Goal: Communication & Community: Answer question/provide support

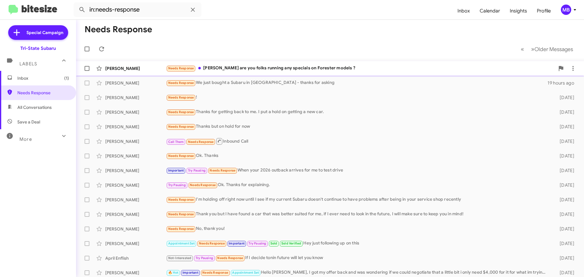
click at [286, 71] on div "Needs Response [PERSON_NAME] are you folks running any specials on Forester mod…" at bounding box center [360, 68] width 389 height 7
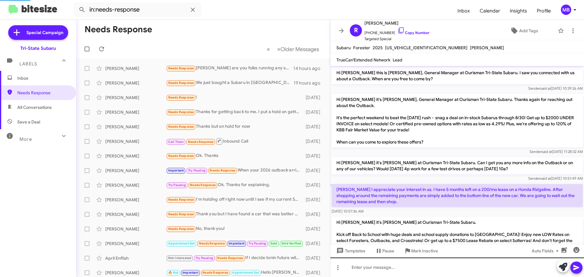
scroll to position [170, 0]
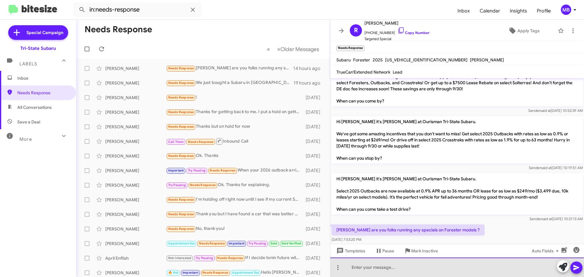
click at [432, 268] on div at bounding box center [457, 267] width 254 height 19
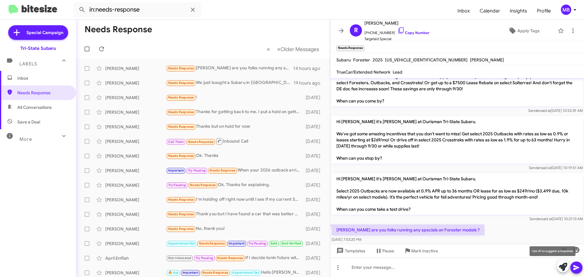
click at [564, 264] on icon at bounding box center [563, 267] width 9 height 9
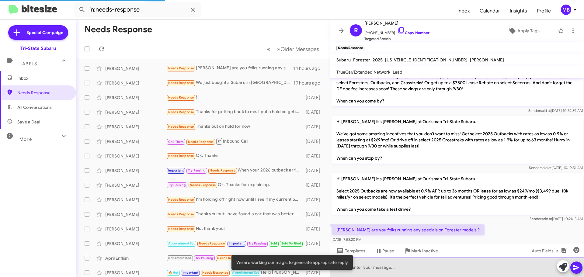
click at [414, 265] on div at bounding box center [457, 267] width 254 height 19
click at [417, 264] on div at bounding box center [457, 267] width 254 height 19
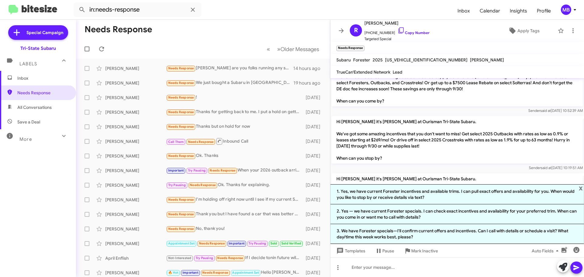
drag, startPoint x: 359, startPoint y: 230, endPoint x: 368, endPoint y: 233, distance: 10.0
click at [359, 230] on li "3. We have Forester specials—I'll confirm current offers and incentives. Can I …" at bounding box center [457, 234] width 254 height 20
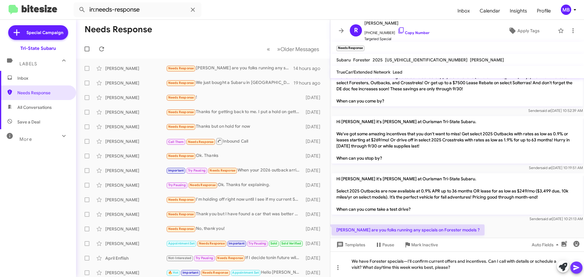
click at [580, 269] on button at bounding box center [576, 268] width 12 height 12
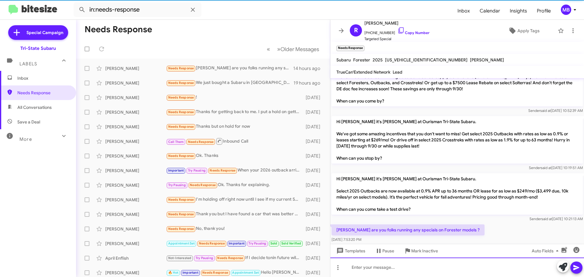
scroll to position [0, 0]
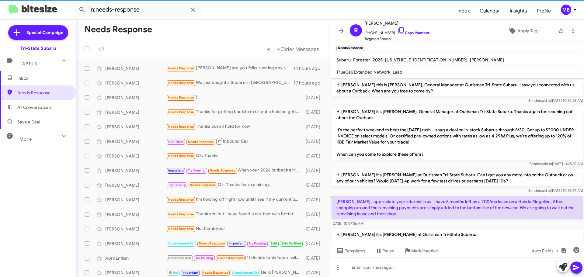
click at [574, 267] on icon at bounding box center [576, 267] width 7 height 7
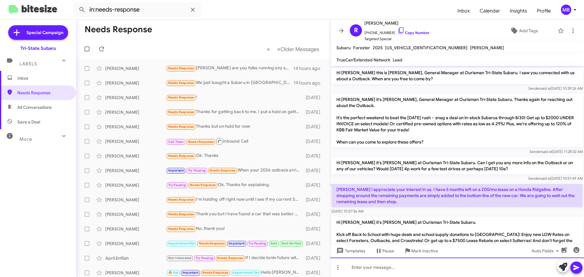
paste div
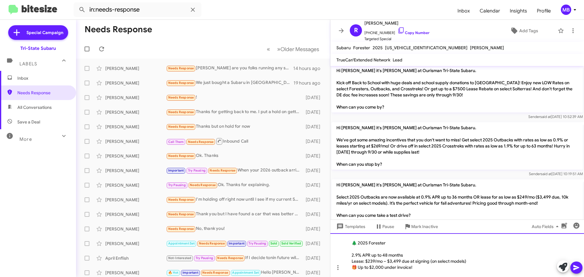
scroll to position [223, 0]
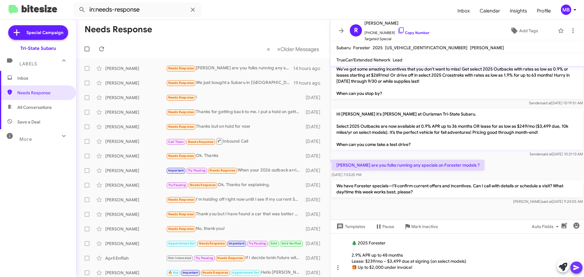
click at [577, 267] on icon at bounding box center [576, 267] width 6 height 5
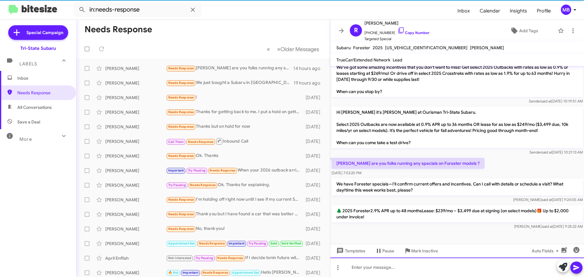
scroll to position [227, 0]
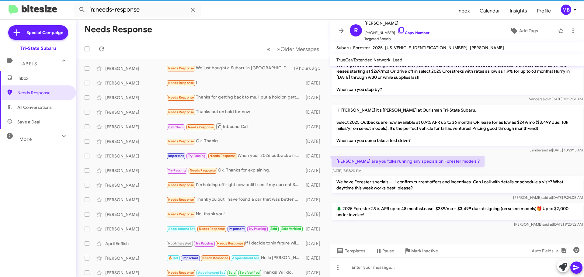
click at [48, 76] on span "Inbox" at bounding box center [43, 78] width 52 height 6
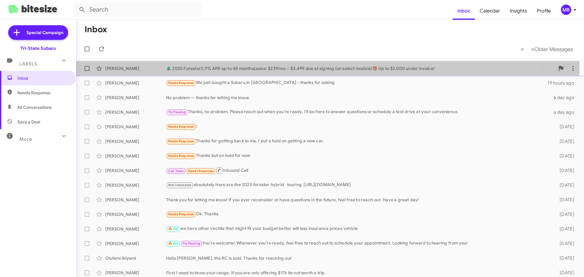
click at [135, 67] on div "[PERSON_NAME]" at bounding box center [135, 68] width 61 height 6
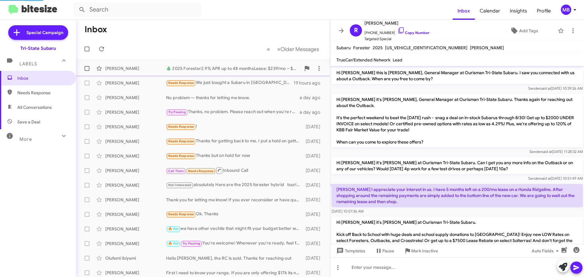
scroll to position [227, 0]
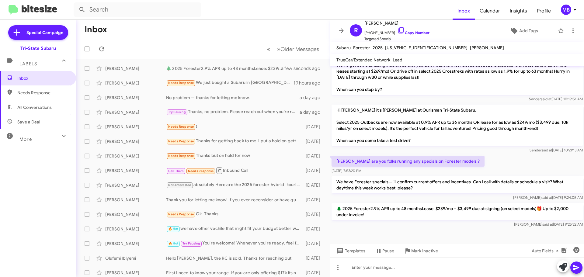
click at [43, 93] on span "Needs Response" at bounding box center [43, 93] width 52 height 6
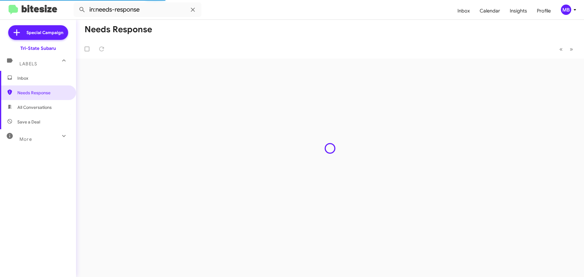
click at [56, 112] on span "All Conversations" at bounding box center [38, 107] width 76 height 15
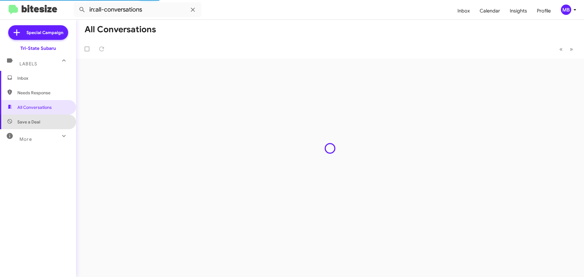
click at [49, 120] on span "Save a Deal" at bounding box center [38, 122] width 76 height 15
type input "in:not-interested"
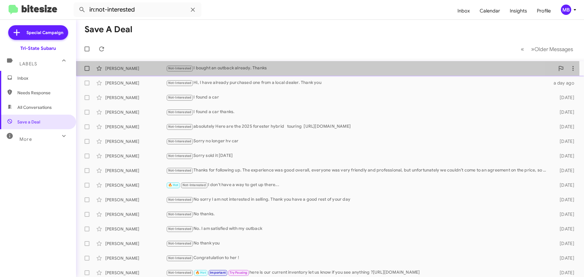
click at [137, 71] on div "[PERSON_NAME]" at bounding box center [135, 68] width 61 height 6
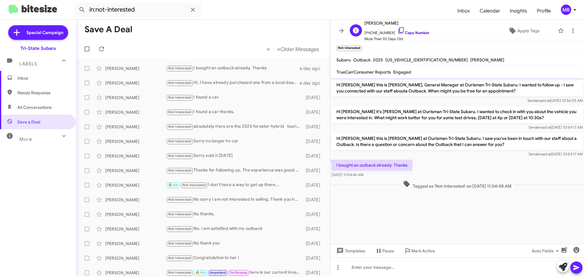
click at [410, 32] on link "Copy Number" at bounding box center [413, 32] width 32 height 5
drag, startPoint x: 179, startPoint y: 46, endPoint x: 175, endPoint y: 47, distance: 4.3
click at [179, 46] on mat-toolbar-row "« Previous » Next Older Messages" at bounding box center [203, 48] width 254 height 19
click at [11, 78] on icon at bounding box center [9, 77] width 5 height 5
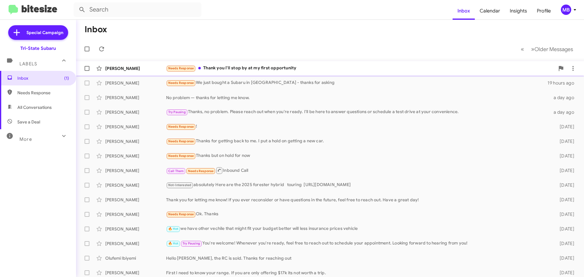
click at [213, 68] on div "Needs Response Thank you I'll stop by at my first opportunity" at bounding box center [360, 68] width 389 height 7
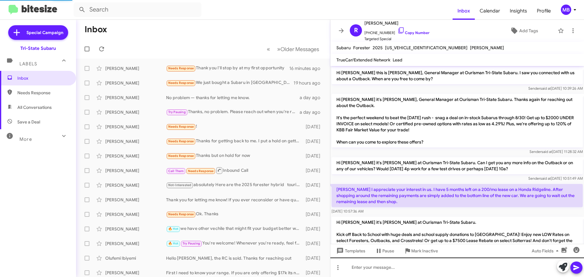
scroll to position [249, 0]
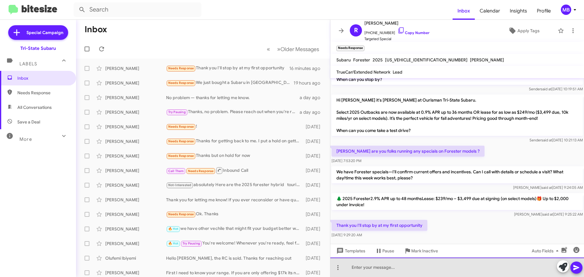
click at [410, 267] on div at bounding box center [457, 267] width 254 height 19
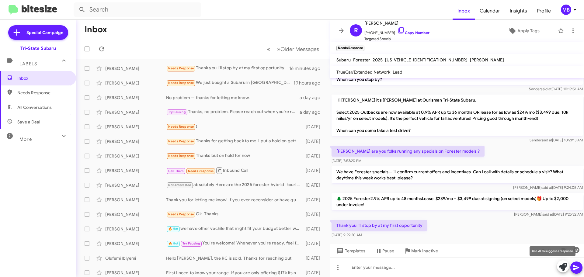
click at [563, 266] on icon at bounding box center [563, 267] width 9 height 9
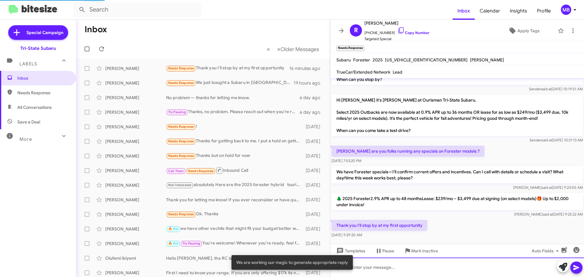
click at [488, 270] on div at bounding box center [457, 267] width 254 height 19
click at [448, 269] on div at bounding box center [457, 267] width 254 height 19
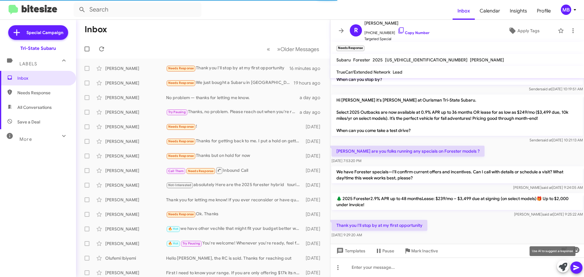
click at [562, 267] on icon at bounding box center [563, 267] width 9 height 9
